Goal: Information Seeking & Learning: Check status

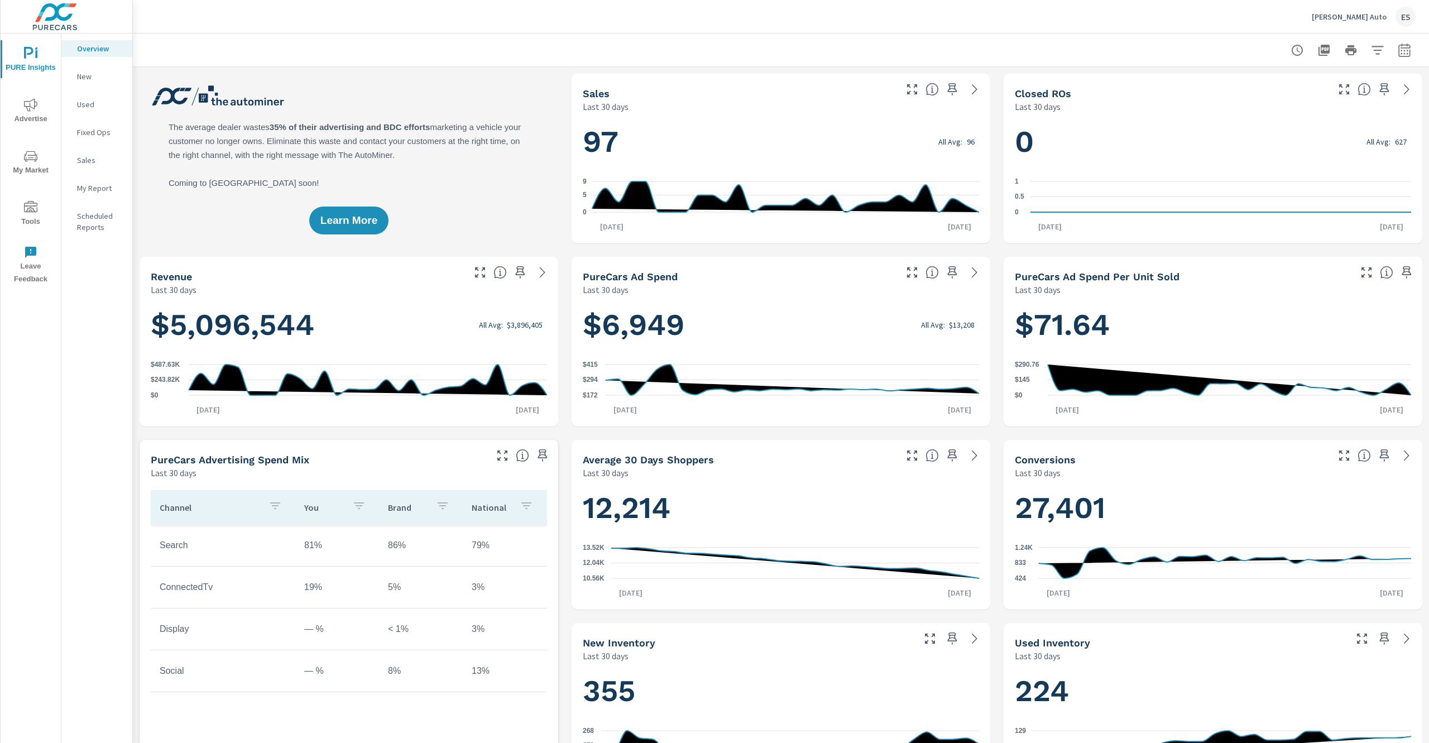
click at [122, 114] on nav "Overview New Used Fixed Ops Sales My Report Scheduled Reports" at bounding box center [96, 142] width 71 height 218
click at [105, 75] on p "New" at bounding box center [100, 76] width 46 height 11
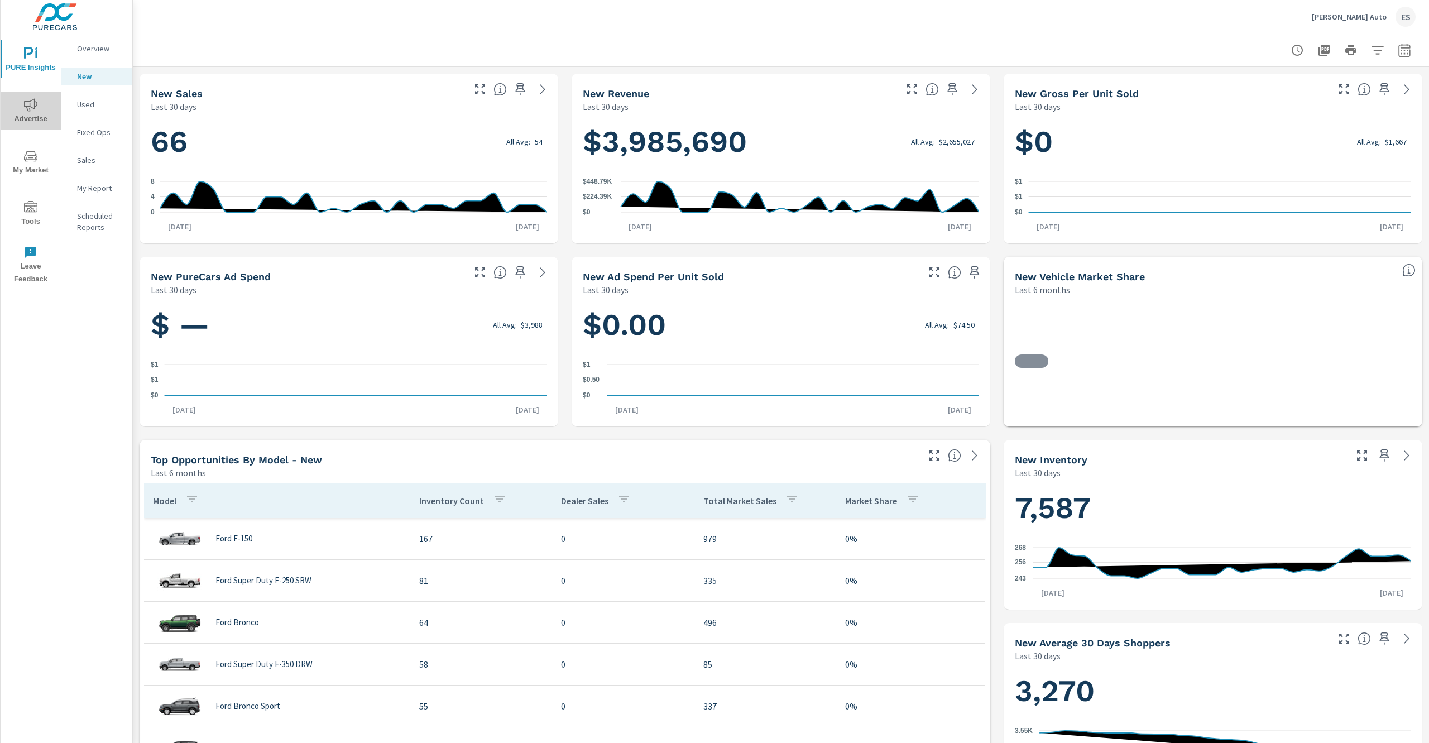
click at [46, 109] on span "Advertise" at bounding box center [31, 111] width 54 height 27
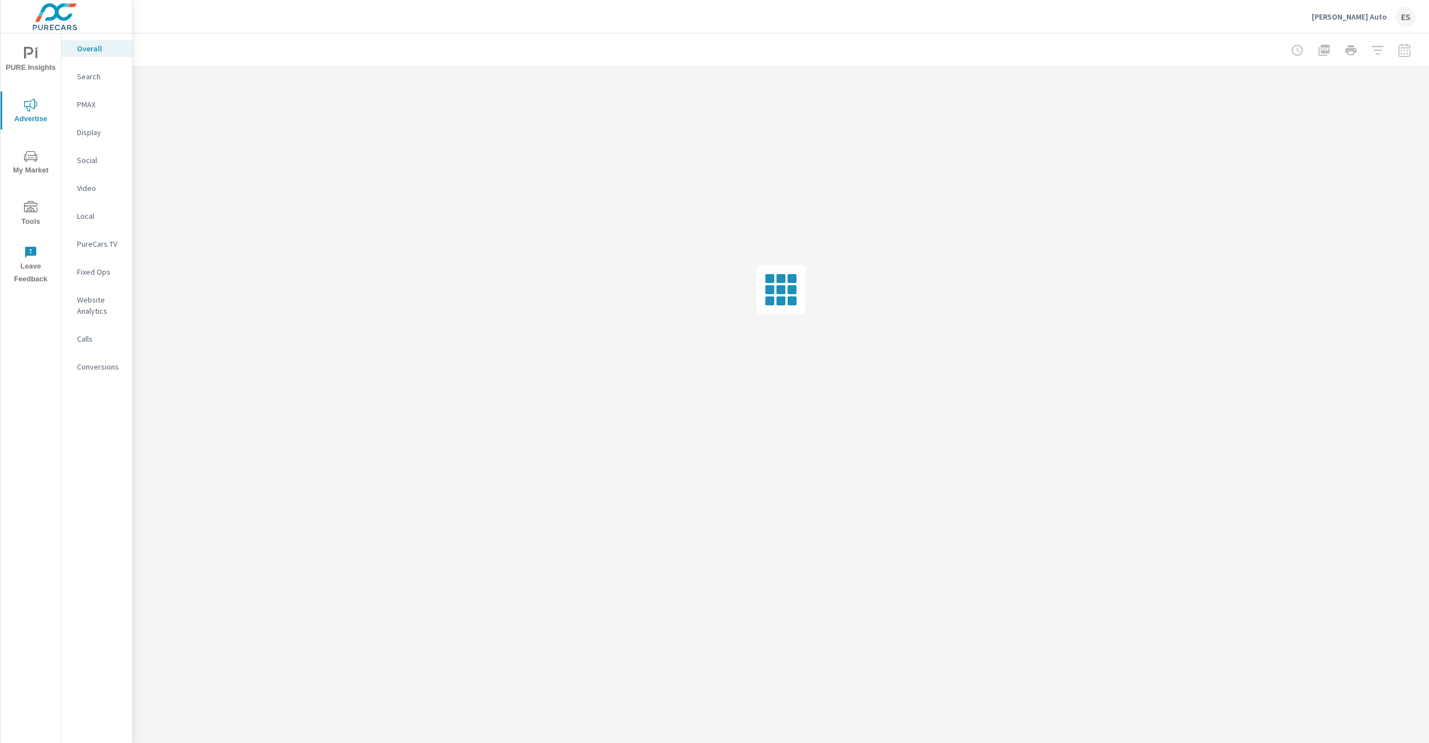
click at [108, 99] on p "PMAX" at bounding box center [100, 104] width 46 height 11
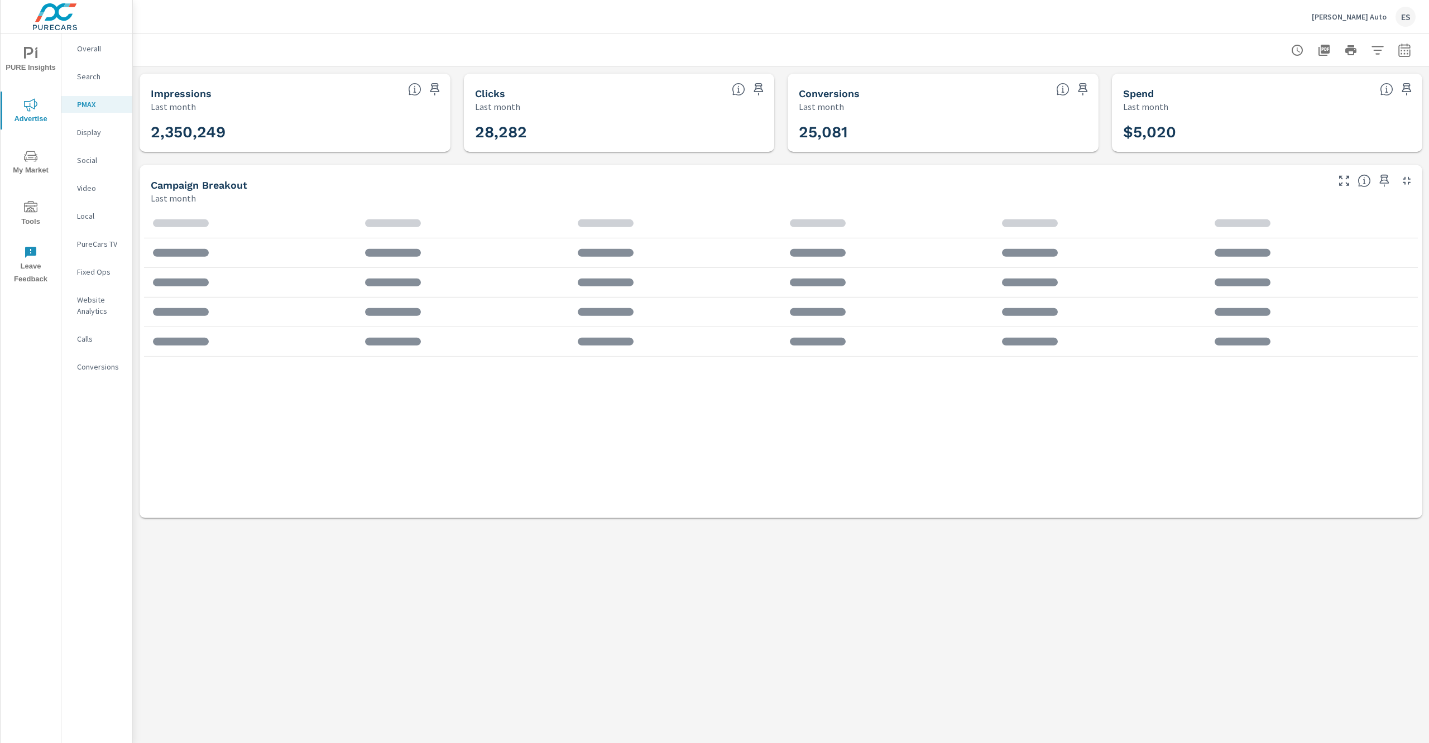
click at [109, 132] on p "Display" at bounding box center [100, 132] width 46 height 11
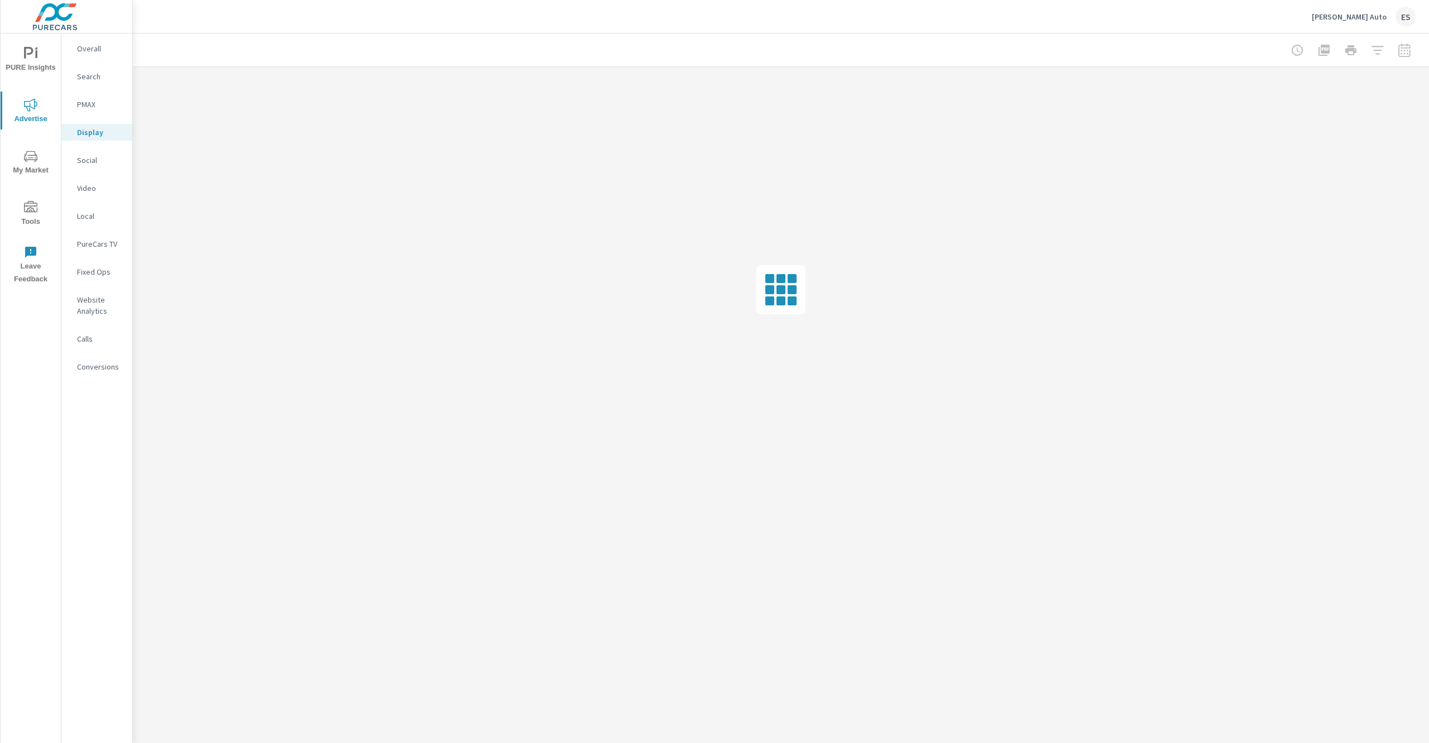
click at [99, 112] on div "PMAX" at bounding box center [96, 104] width 71 height 17
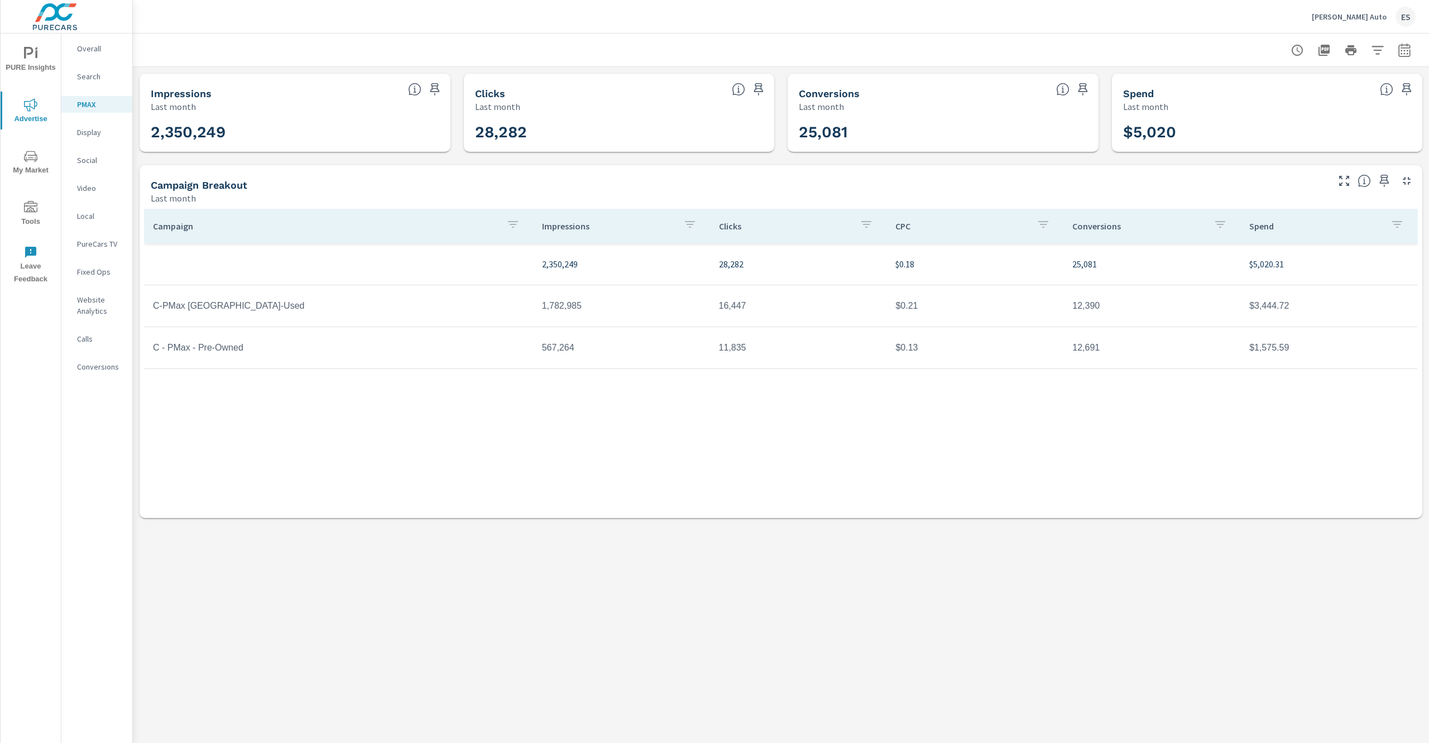
click at [1370, 19] on p "Hunt Auto" at bounding box center [1348, 17] width 75 height 10
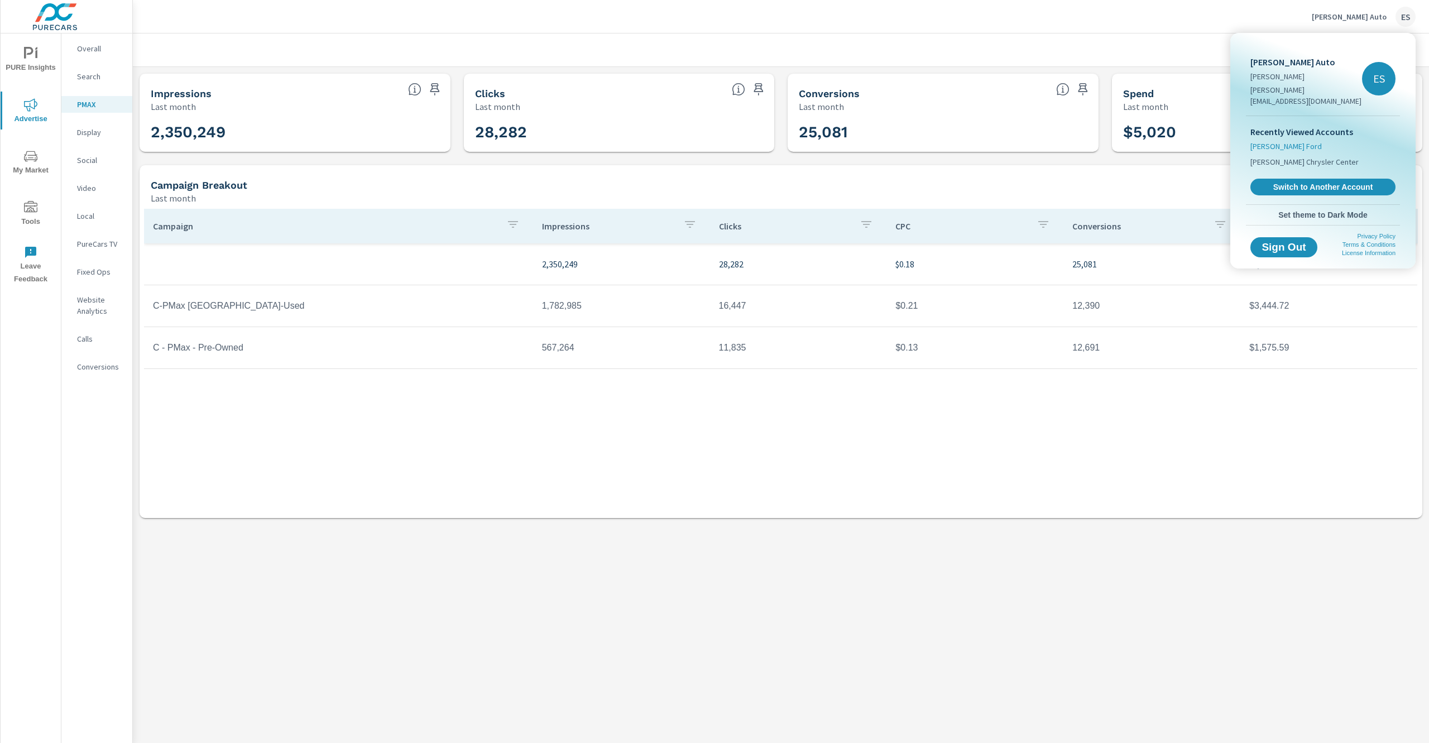
click at [1274, 141] on span "Hunt Ford" at bounding box center [1285, 146] width 71 height 11
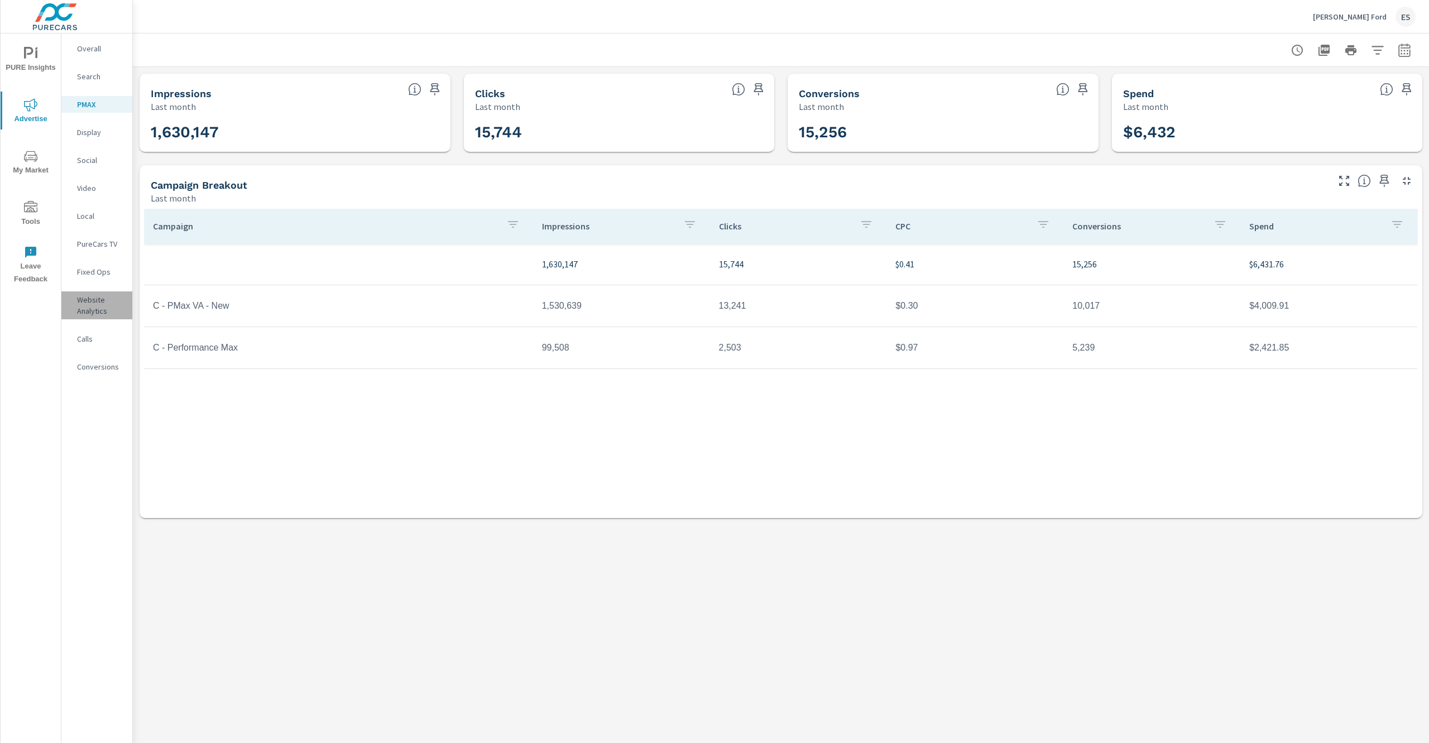
click at [91, 307] on p "Website Analytics" at bounding box center [100, 305] width 46 height 22
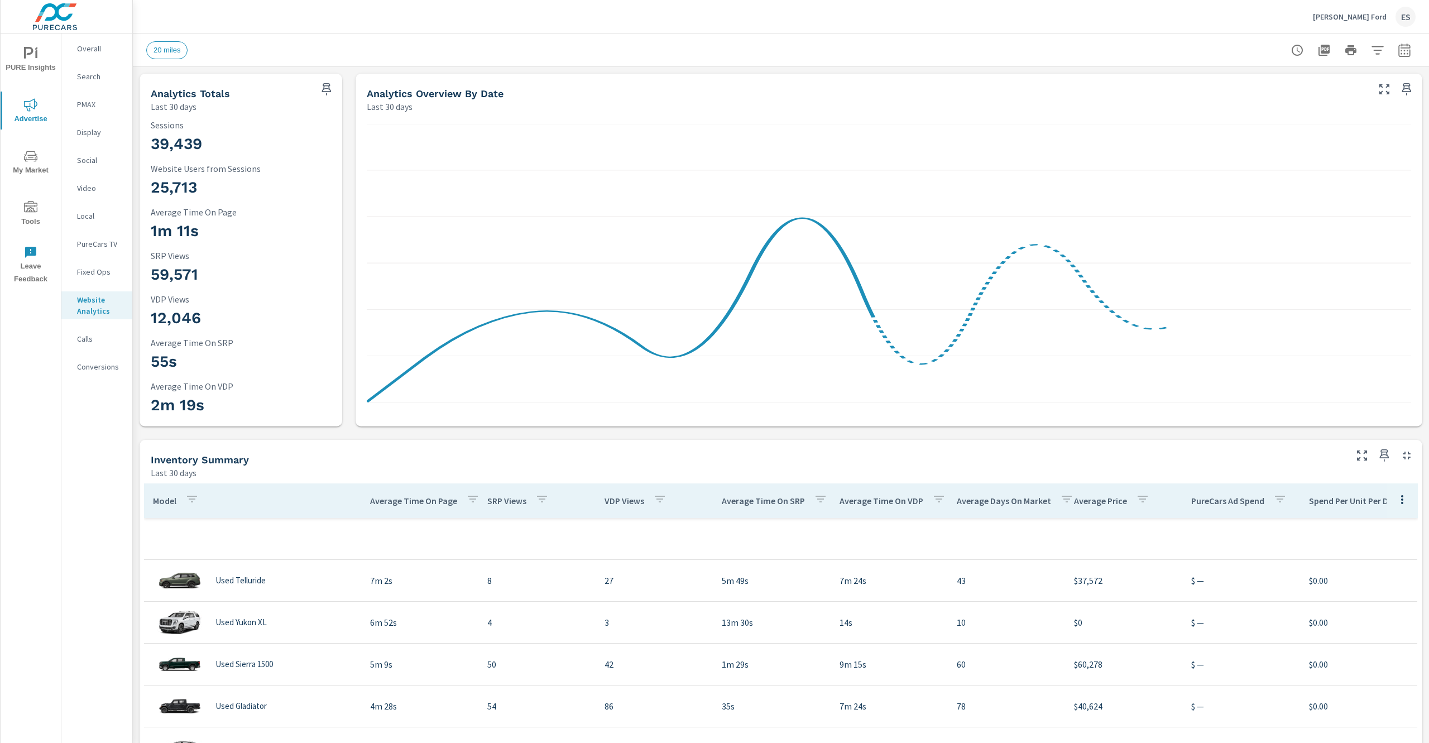
click at [1295, 46] on icon "button" at bounding box center [1296, 50] width 13 height 13
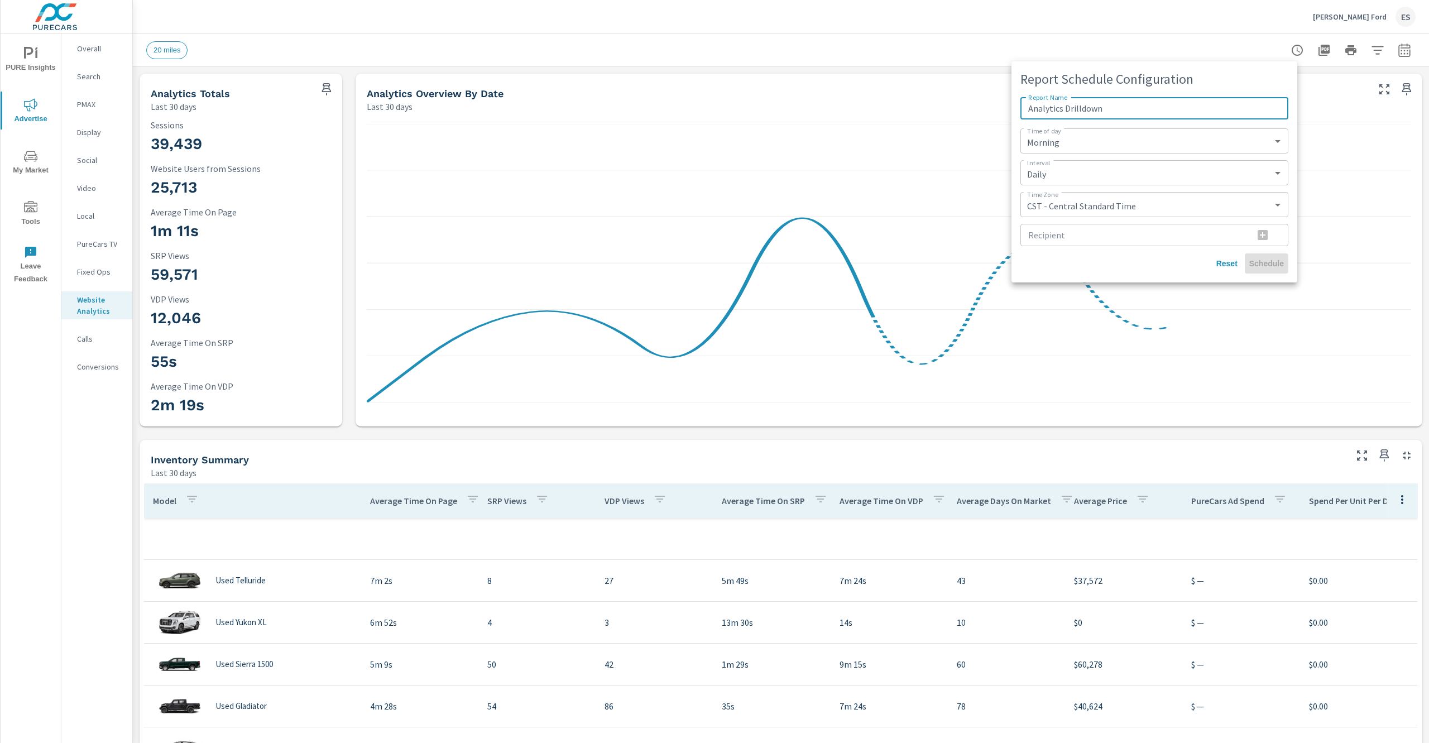
click at [1402, 51] on div at bounding box center [714, 371] width 1429 height 743
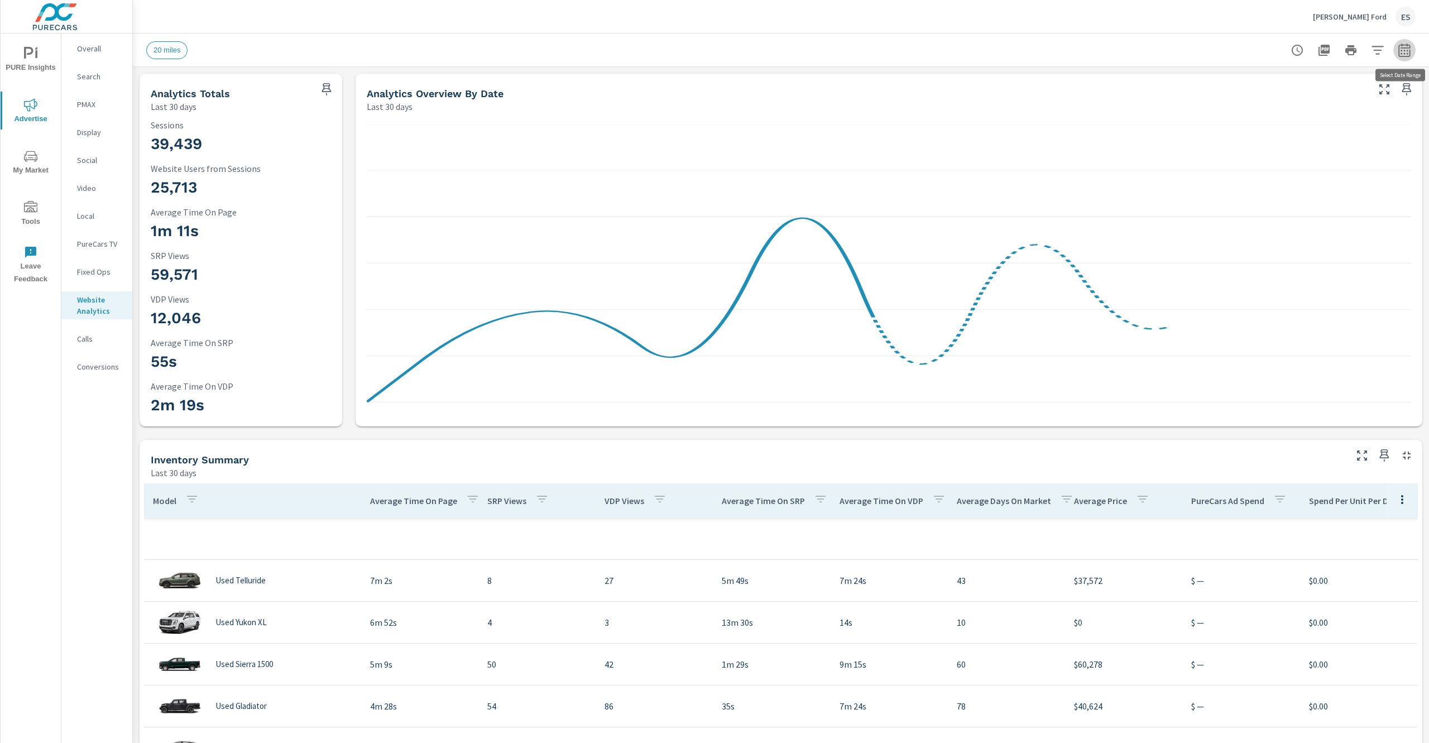
click at [1406, 54] on icon "button" at bounding box center [1403, 50] width 13 height 13
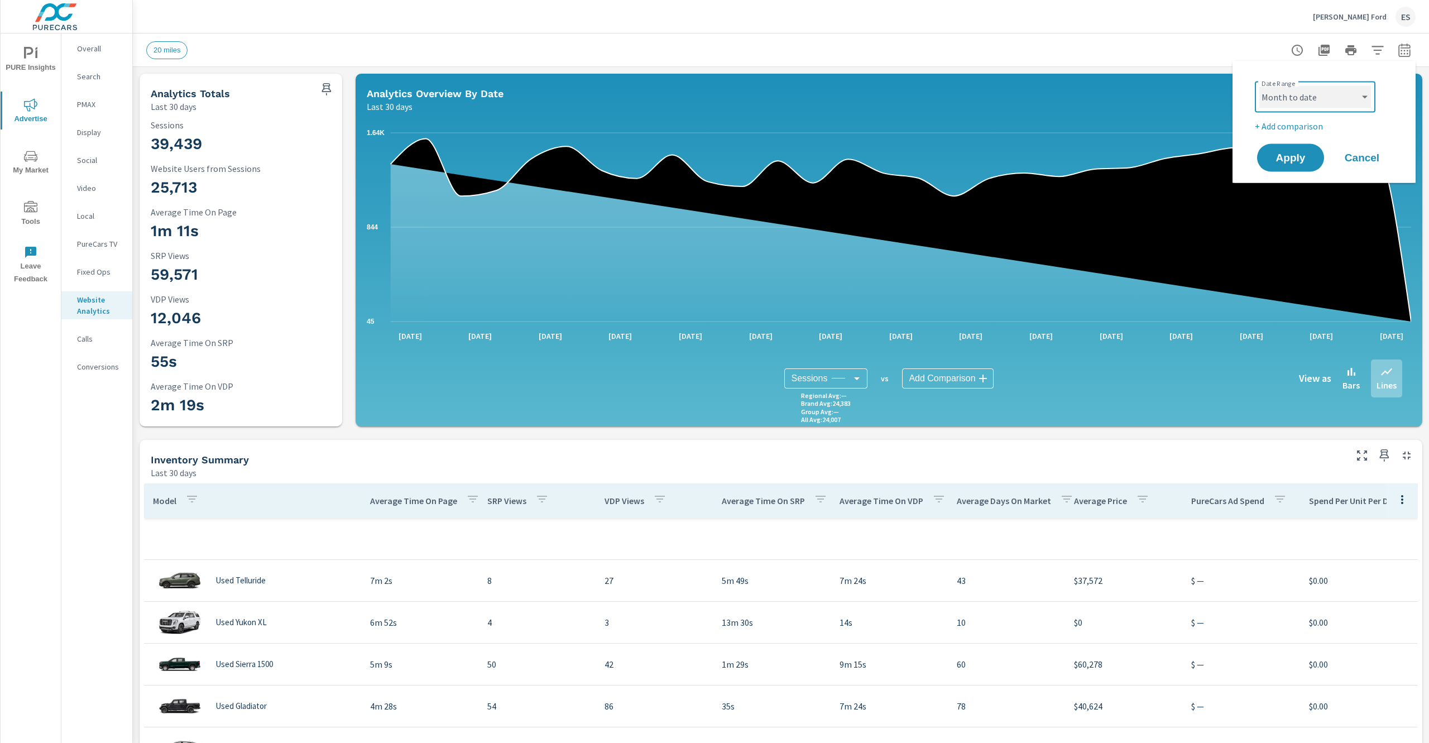
click option "Month to date" at bounding box center [0, 0] width 0 height 0
select select "Month to date"
click at [1283, 161] on span "Apply" at bounding box center [1290, 157] width 46 height 11
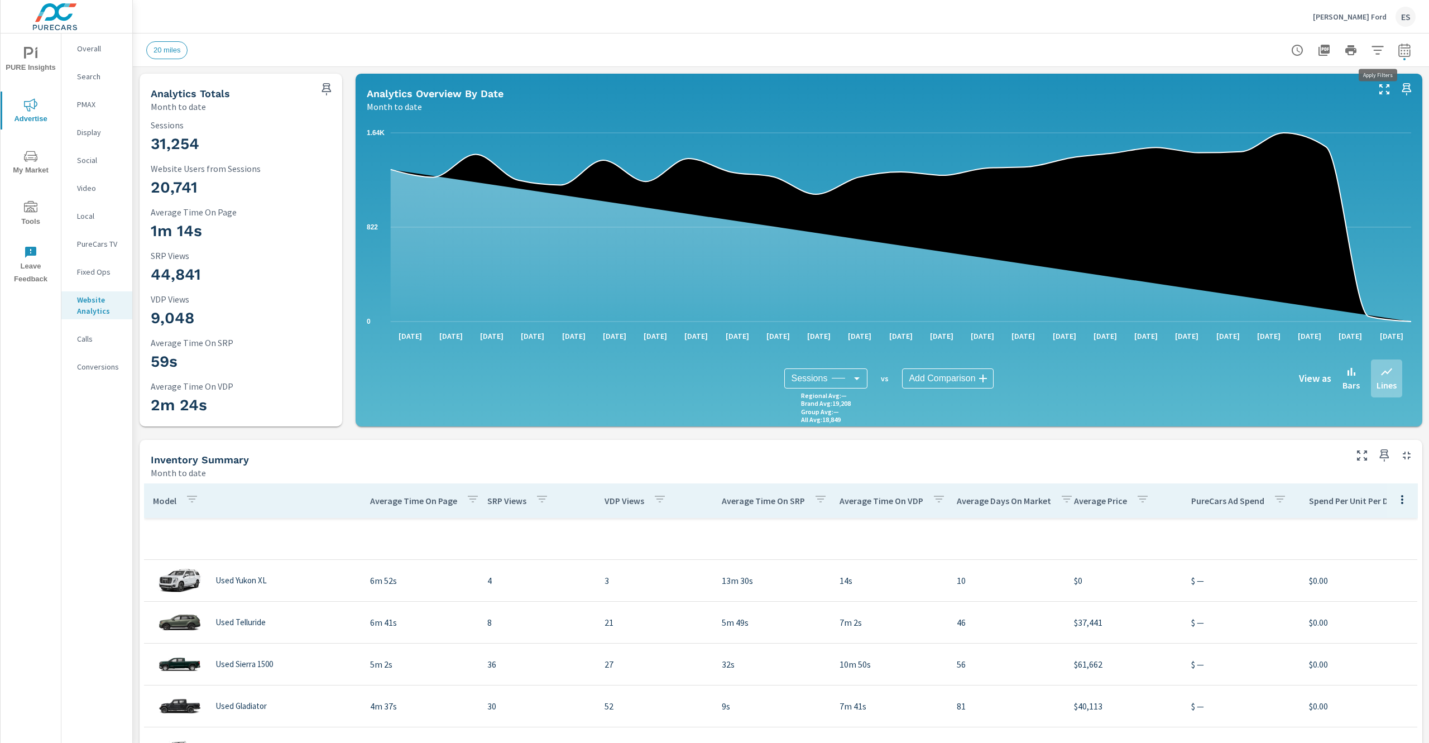
click at [1382, 52] on icon "button" at bounding box center [1377, 50] width 13 height 13
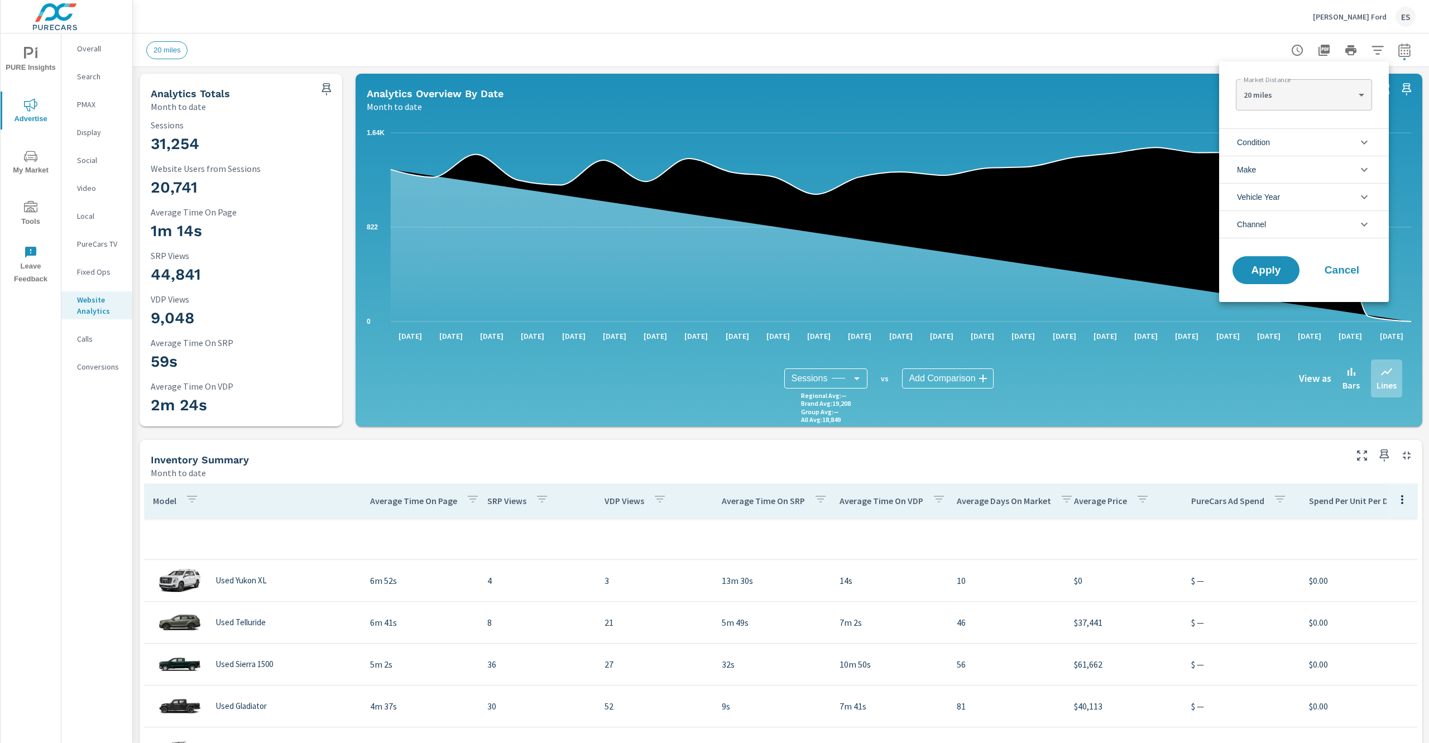
click at [1337, 222] on li "Channel" at bounding box center [1304, 224] width 170 height 28
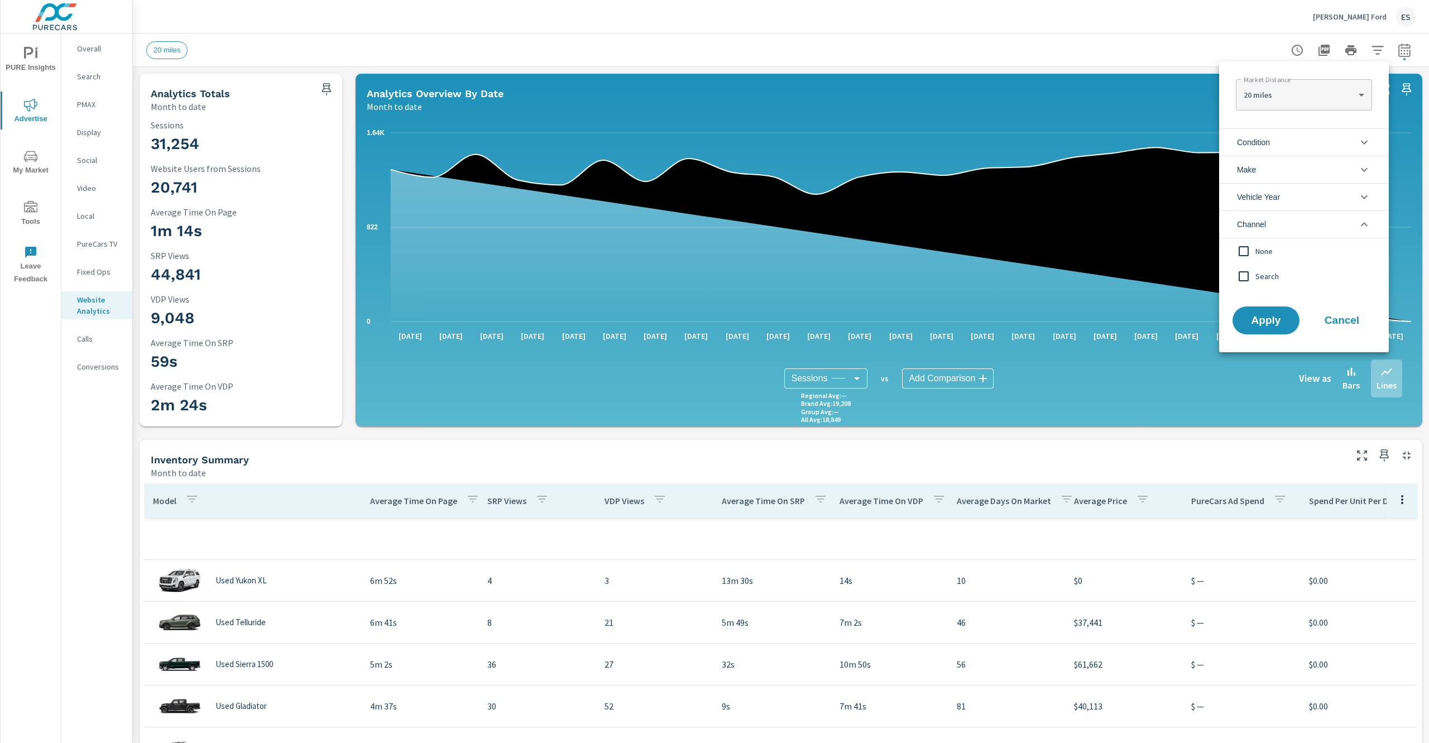
click at [1269, 278] on span "Search" at bounding box center [1316, 276] width 122 height 13
click at [1278, 317] on span "Apply" at bounding box center [1266, 320] width 46 height 11
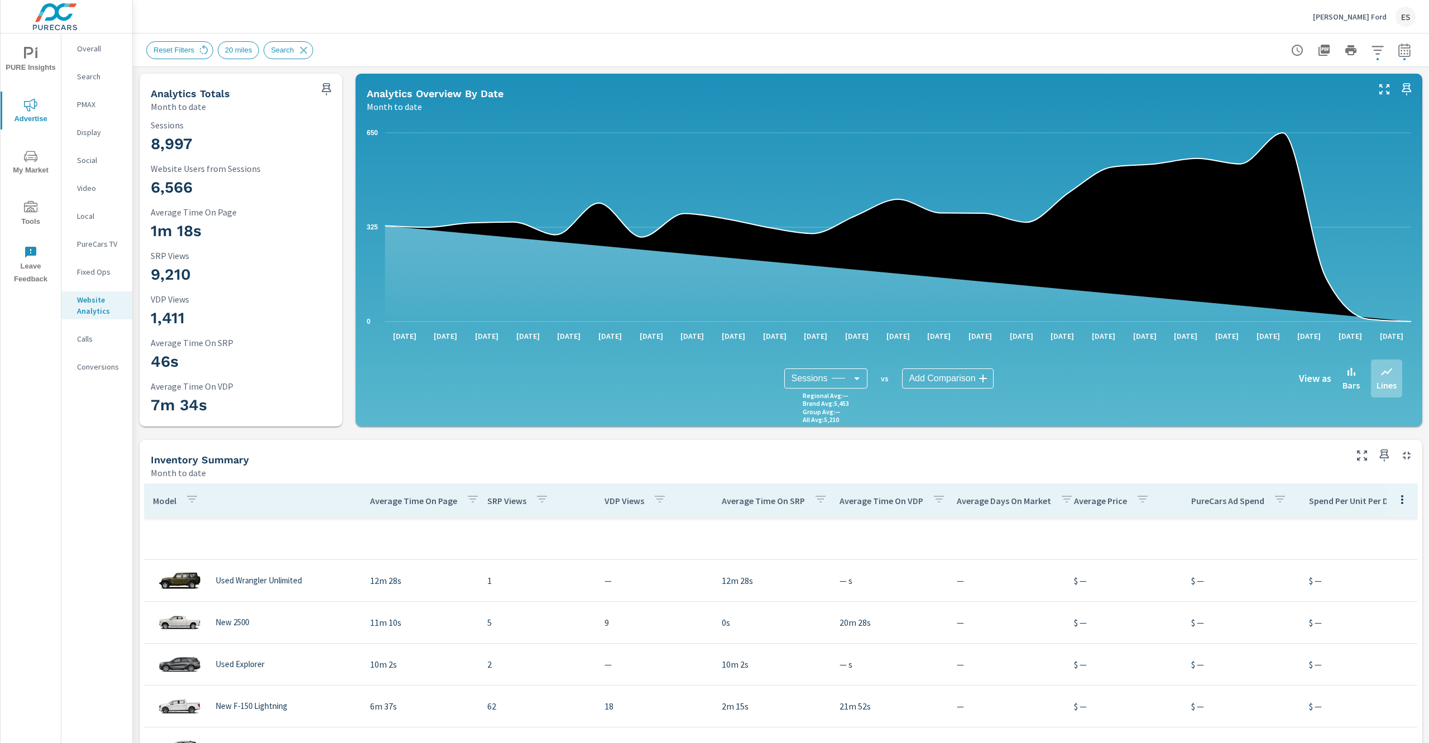
click at [1403, 56] on icon "button" at bounding box center [1404, 49] width 12 height 13
select select "Month to date"
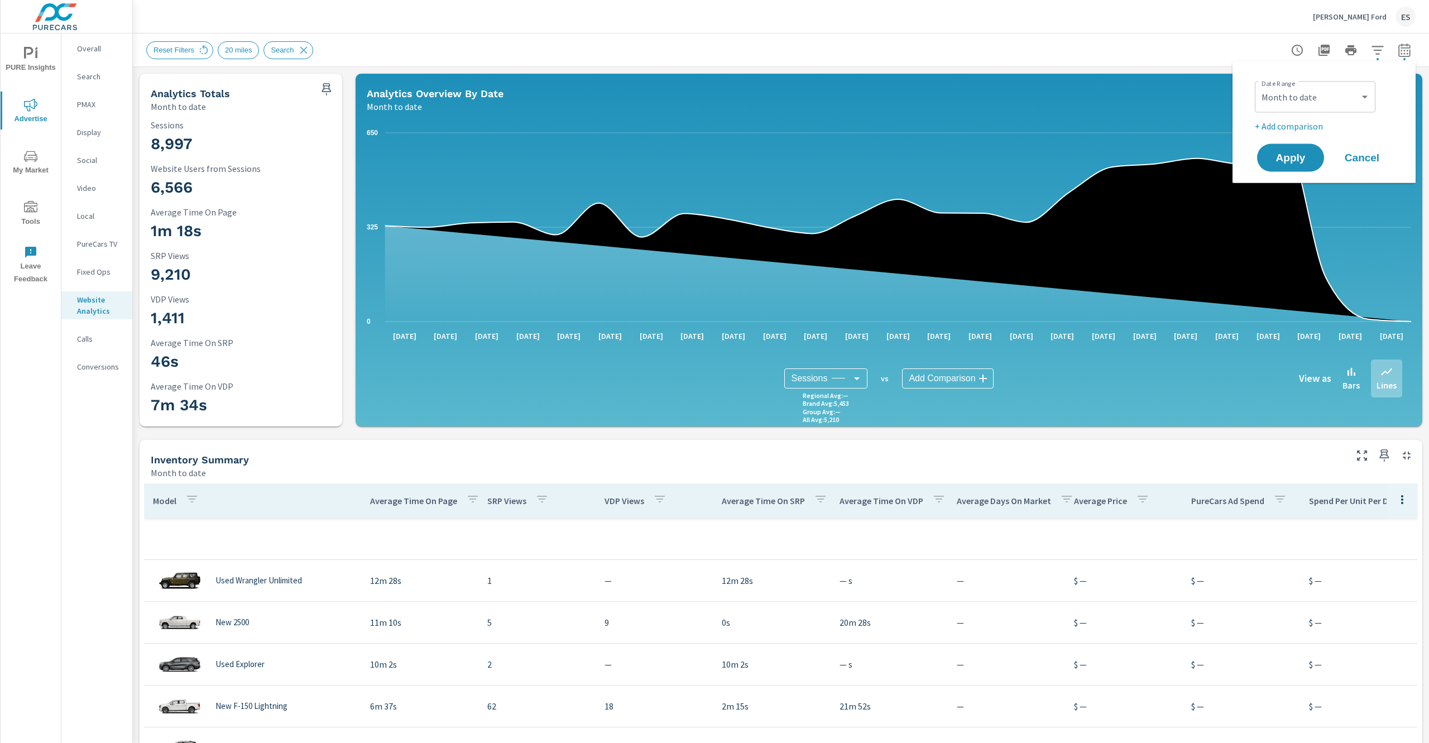
click at [1309, 123] on p "+ Add comparison" at bounding box center [1326, 125] width 143 height 13
select select "Previous period"
click option "Previous period" at bounding box center [0, 0] width 0 height 0
click at [1306, 186] on span "Apply" at bounding box center [1290, 189] width 46 height 11
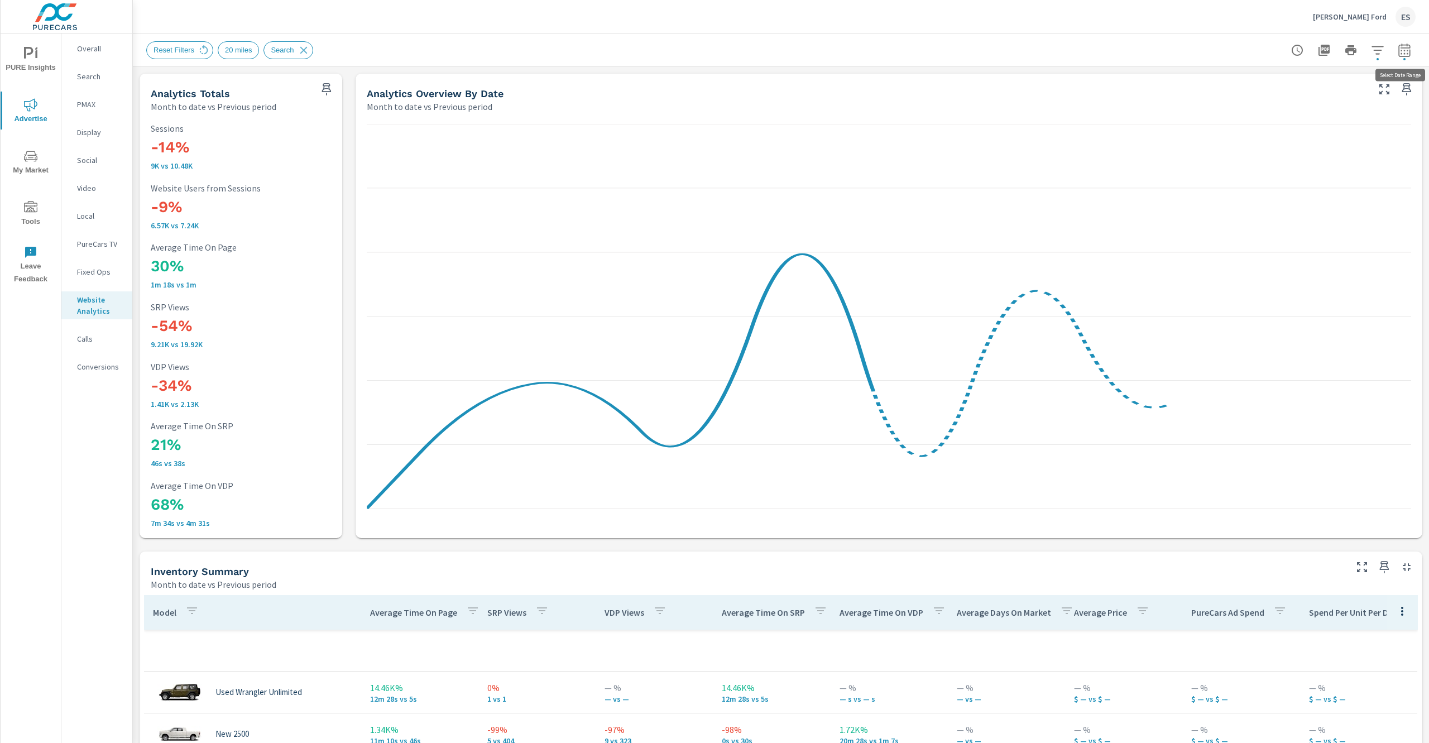
click at [1406, 49] on icon "button" at bounding box center [1403, 50] width 13 height 13
select select "Month to date"
click option "Previous month" at bounding box center [0, 0] width 0 height 0
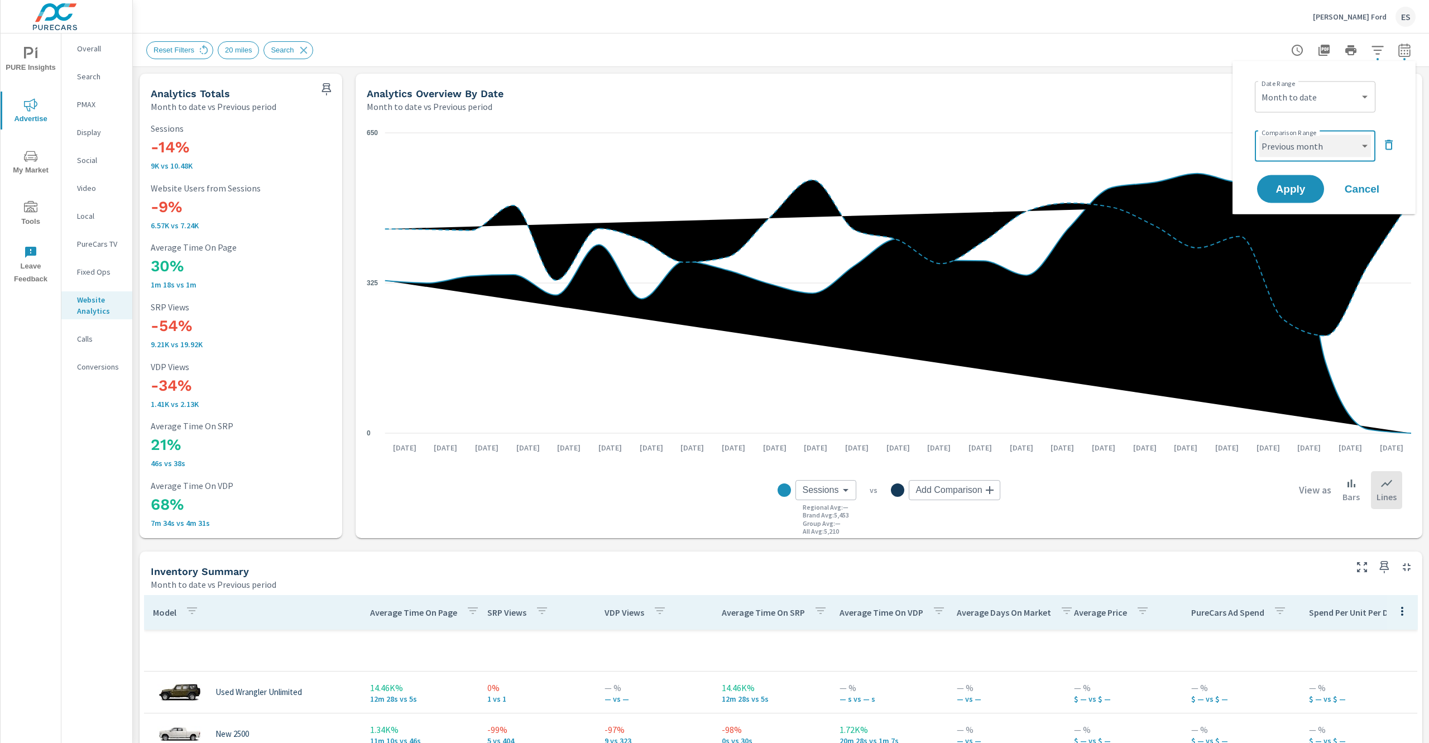
click option "Previous period" at bounding box center [0, 0] width 0 height 0
select select "Previous period"
click at [1302, 184] on span "Apply" at bounding box center [1290, 189] width 46 height 11
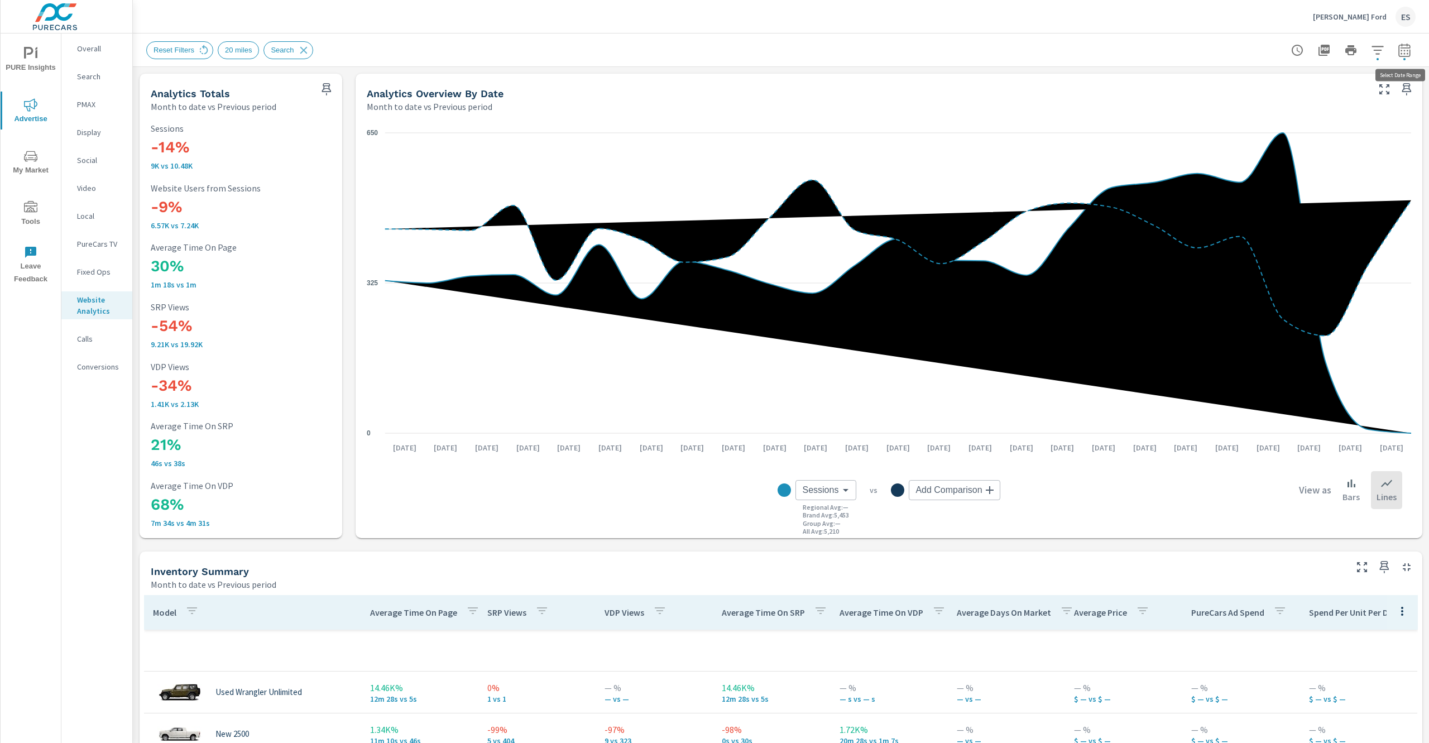
click at [1405, 57] on button "button" at bounding box center [1404, 50] width 22 height 22
select select "Month to date"
select select "Previous period"
click at [1350, 191] on span "Cancel" at bounding box center [1361, 189] width 45 height 10
click at [1376, 52] on icon "button" at bounding box center [1377, 50] width 13 height 13
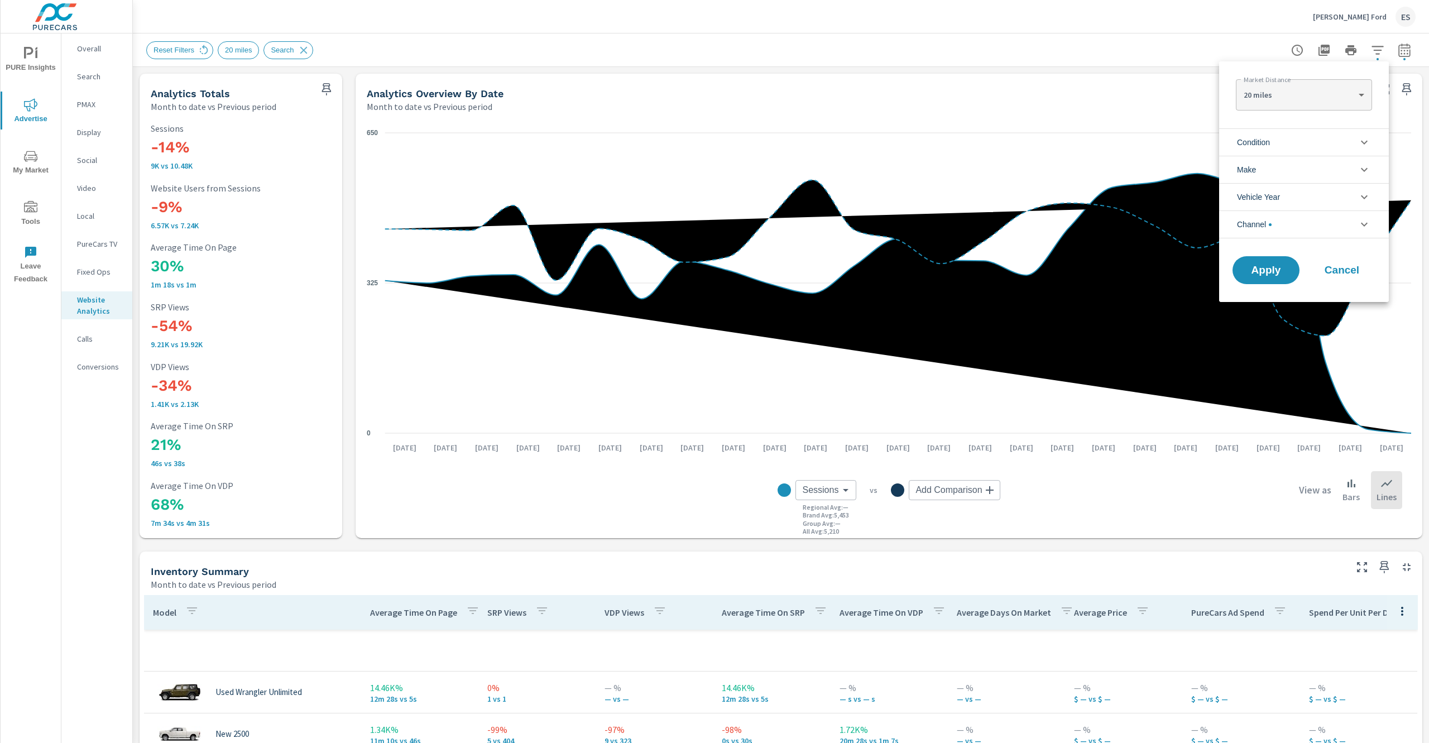
click at [1271, 220] on span "Channel" at bounding box center [1254, 224] width 35 height 27
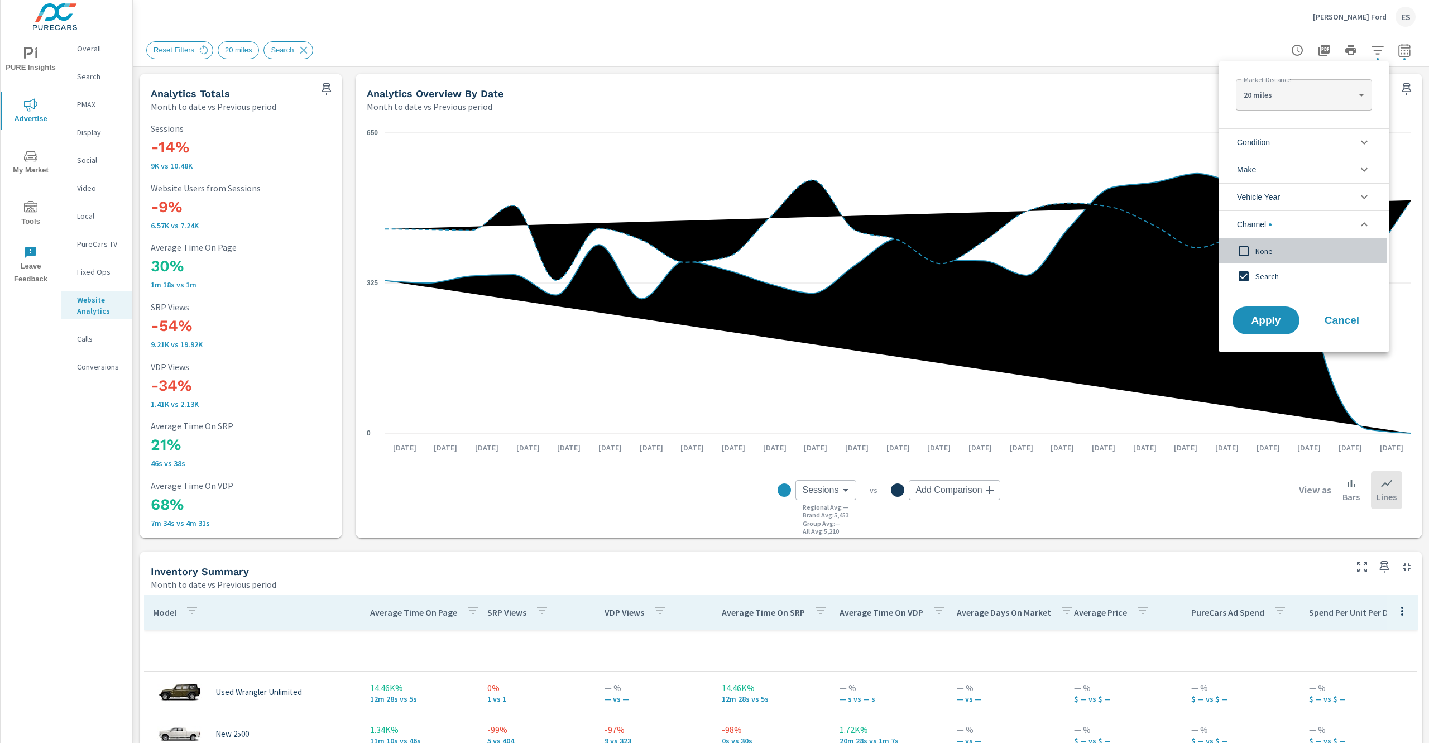
click at [1259, 242] on div "None" at bounding box center [1302, 250] width 167 height 25
click at [1258, 270] on span "Search" at bounding box center [1316, 276] width 122 height 13
click at [1261, 311] on button "Apply" at bounding box center [1265, 320] width 69 height 29
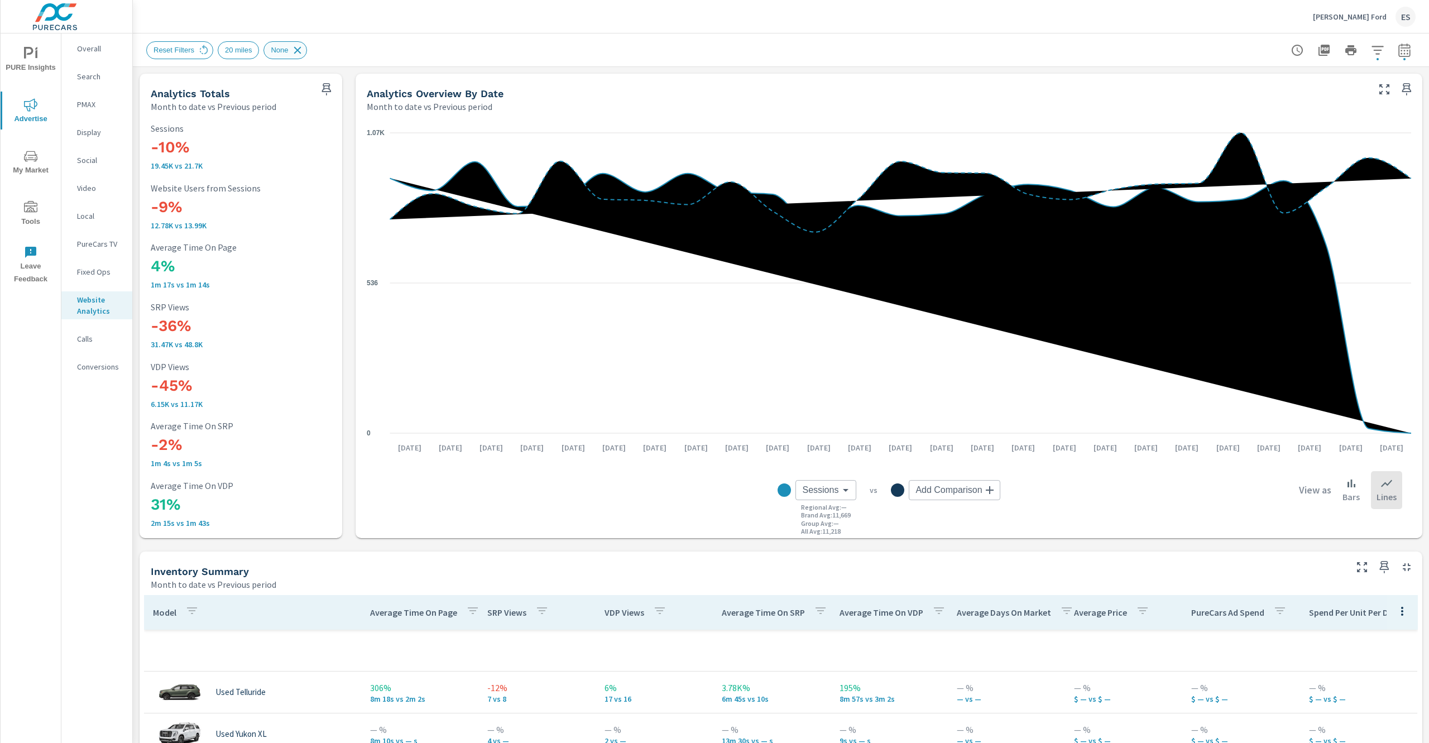
click at [301, 48] on icon at bounding box center [297, 49] width 7 height 7
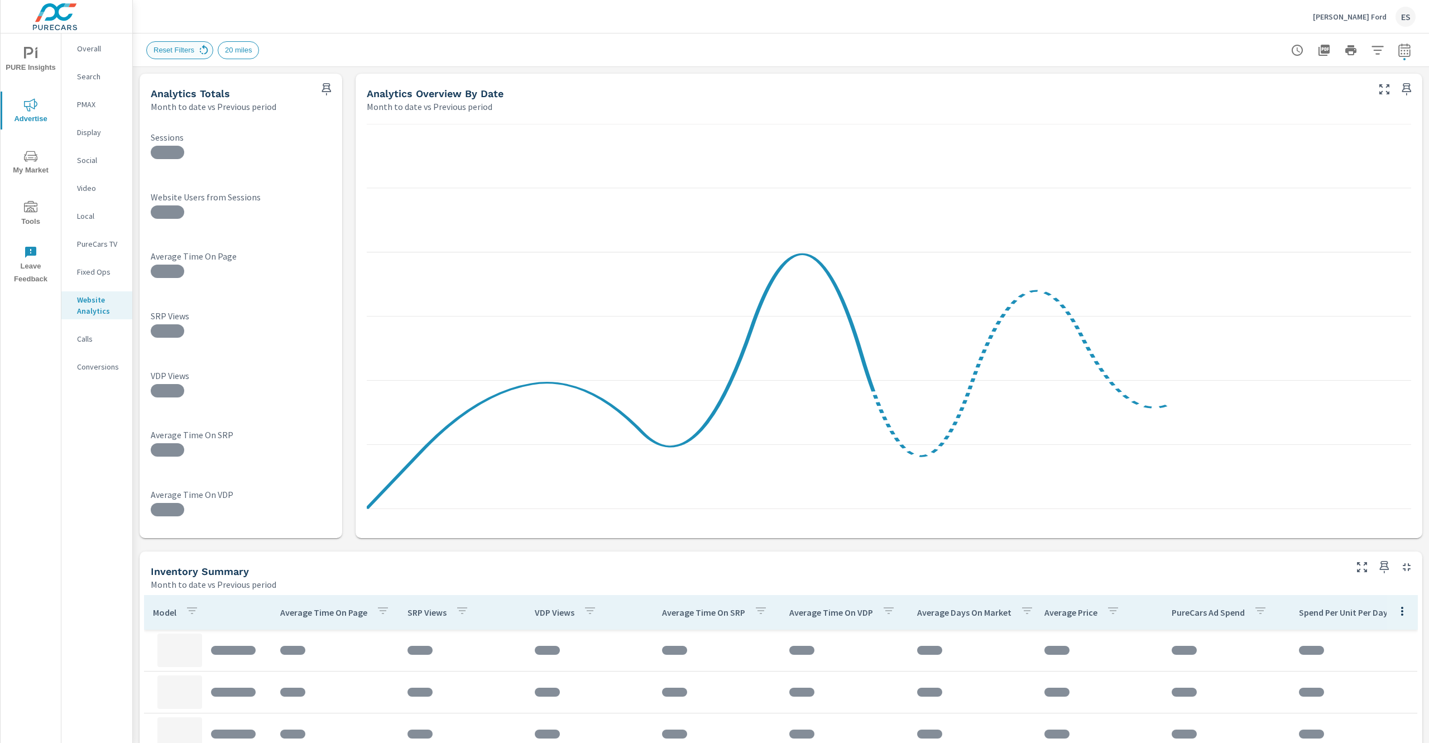
click at [201, 54] on icon at bounding box center [204, 50] width 12 height 12
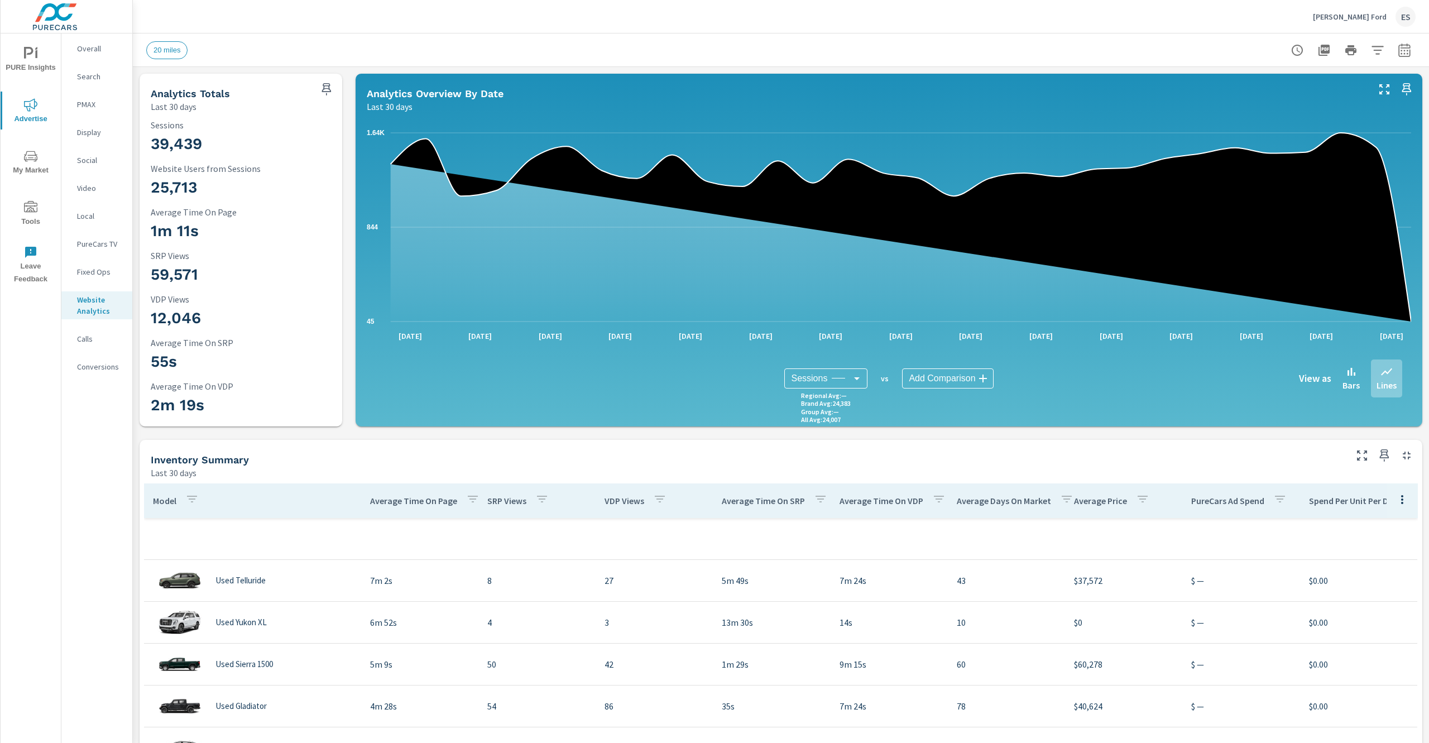
click at [92, 111] on div "PMAX" at bounding box center [96, 104] width 71 height 17
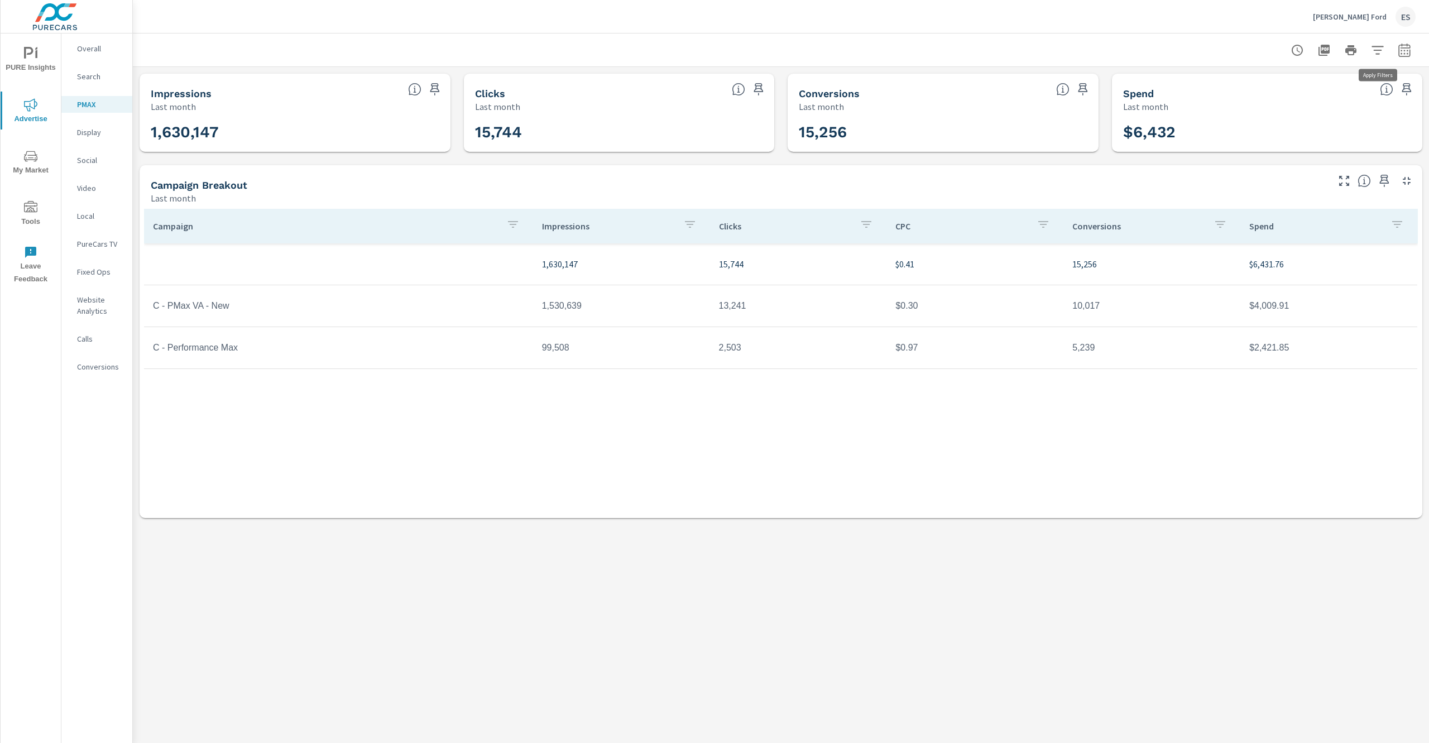
click at [1373, 53] on icon "button" at bounding box center [1377, 50] width 13 height 13
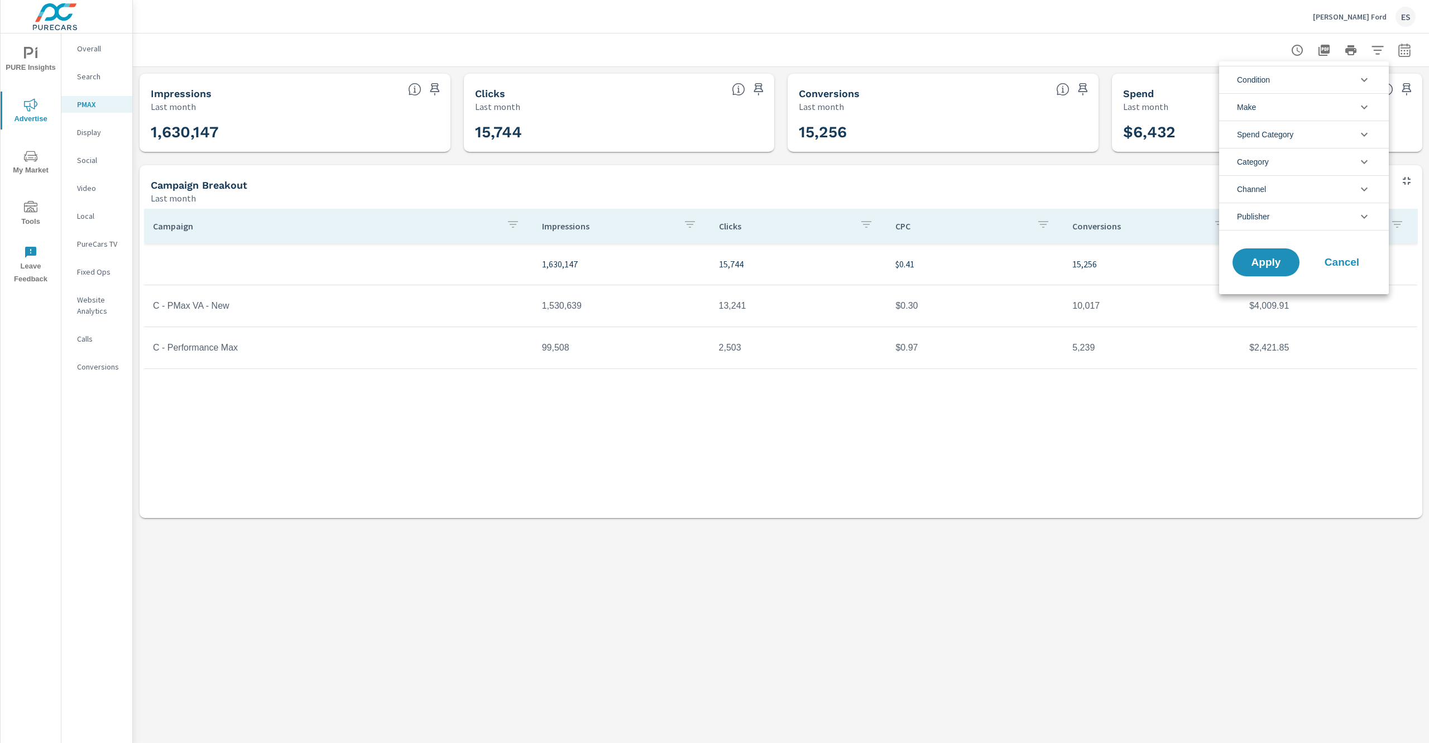
click at [1409, 53] on div at bounding box center [714, 371] width 1429 height 743
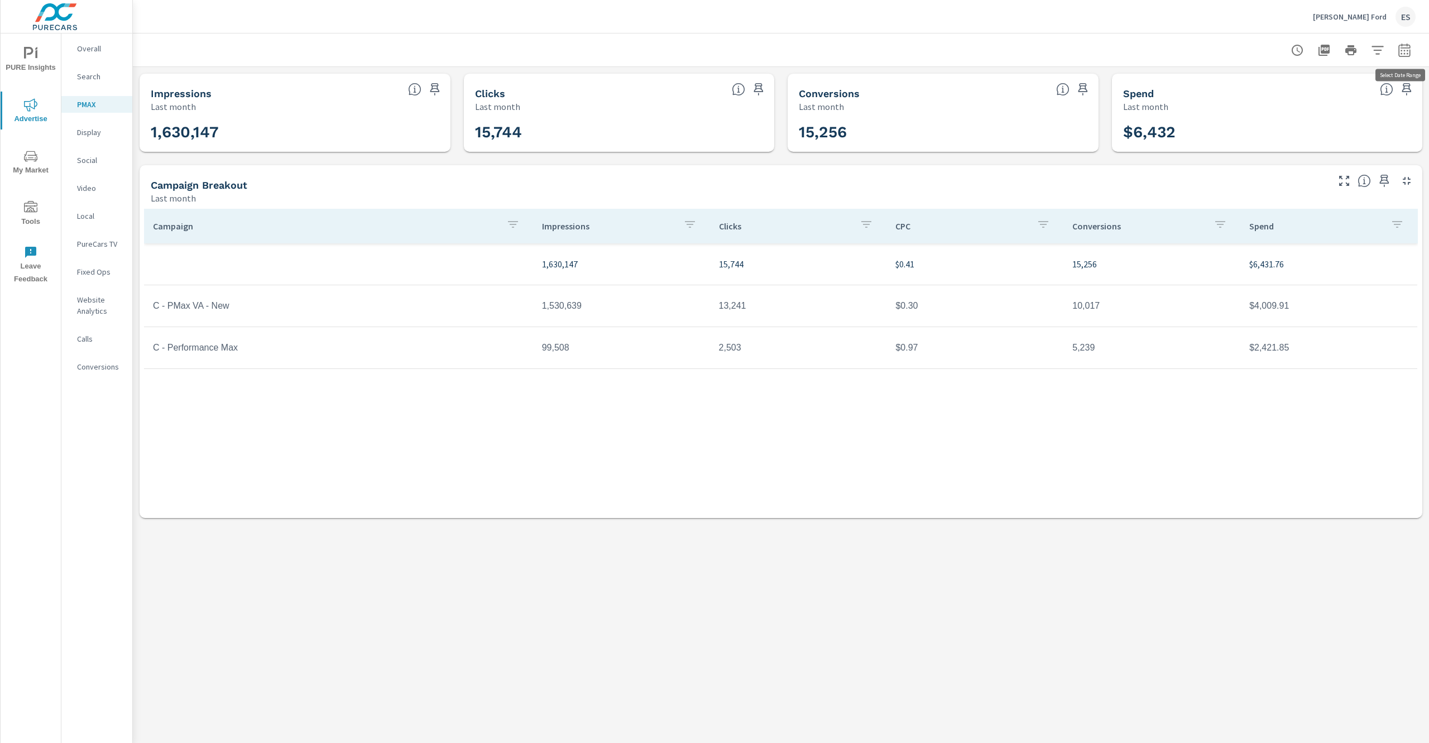
click at [1399, 51] on icon "button" at bounding box center [1404, 49] width 12 height 13
click at [1259, 86] on select "Custom Yesterday Last week Last 7 days Last 14 days Last 30 days Last 45 days L…" at bounding box center [1315, 97] width 112 height 22
click option "Month to date" at bounding box center [0, 0] width 0 height 0
select select "Month to date"
click at [1296, 171] on button "Apply" at bounding box center [1290, 157] width 69 height 29
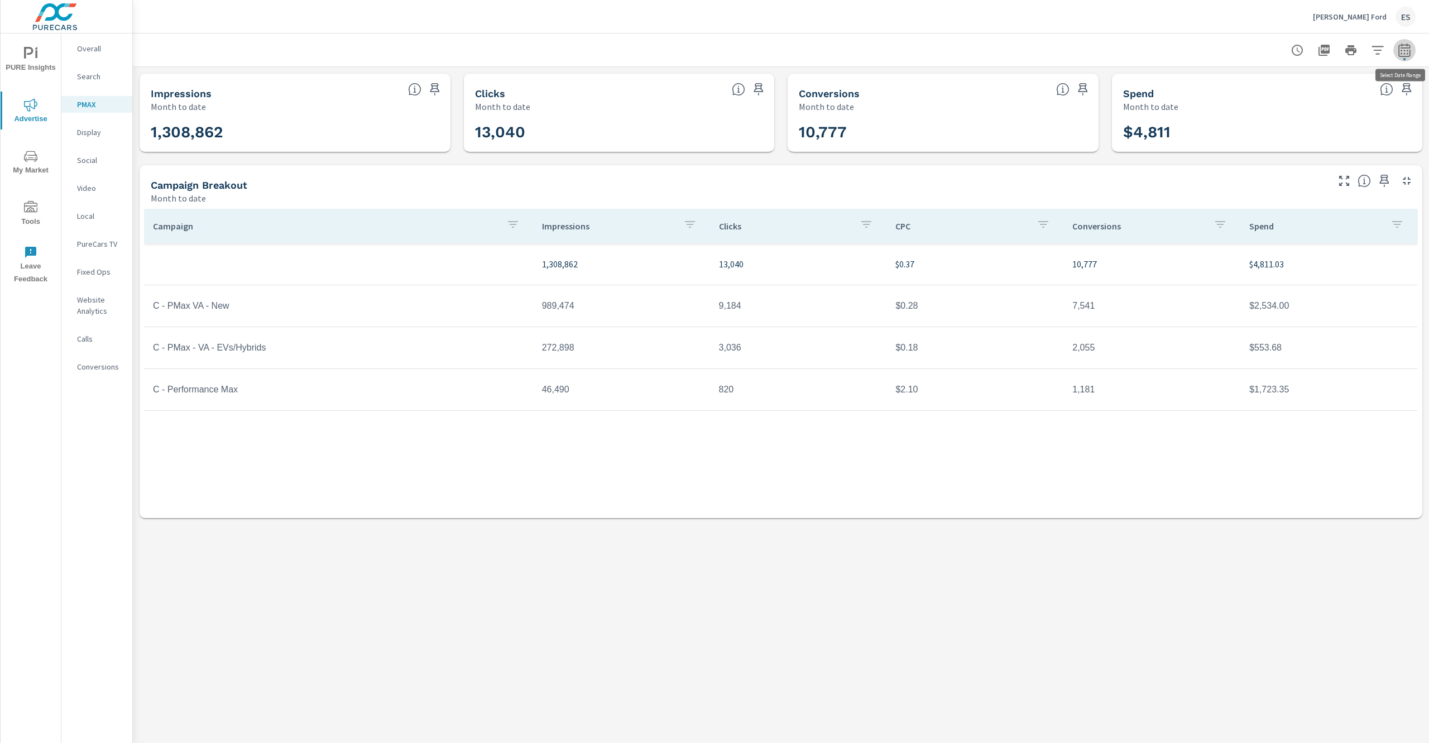
click at [1397, 55] on button "button" at bounding box center [1404, 50] width 22 height 22
select select "Month to date"
click at [1312, 127] on p "+ Add comparison" at bounding box center [1326, 125] width 143 height 13
select select "Previous period"
click at [1302, 191] on span "Apply" at bounding box center [1290, 189] width 46 height 11
